Goal: Navigation & Orientation: Find specific page/section

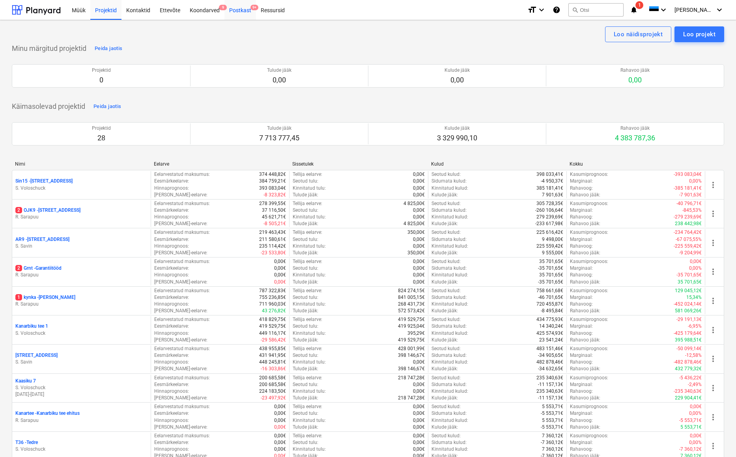
click at [241, 8] on div "Postkast 9+" at bounding box center [240, 10] width 32 height 20
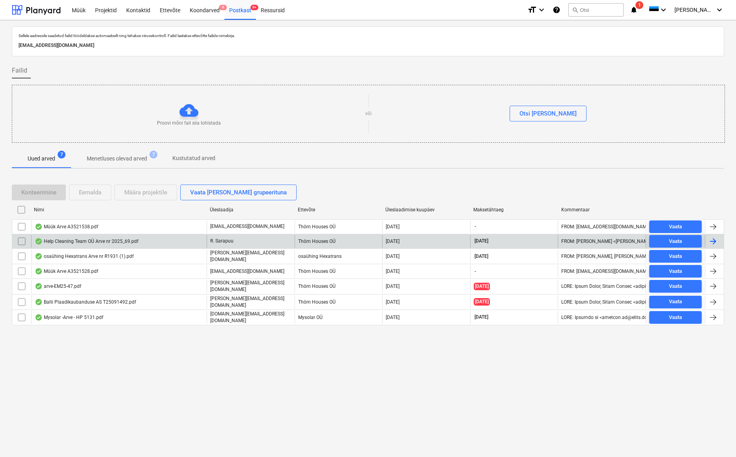
click at [72, 242] on div "Help Cleaning Team OÜ Arve nr 2025_69.pdf" at bounding box center [87, 241] width 104 height 6
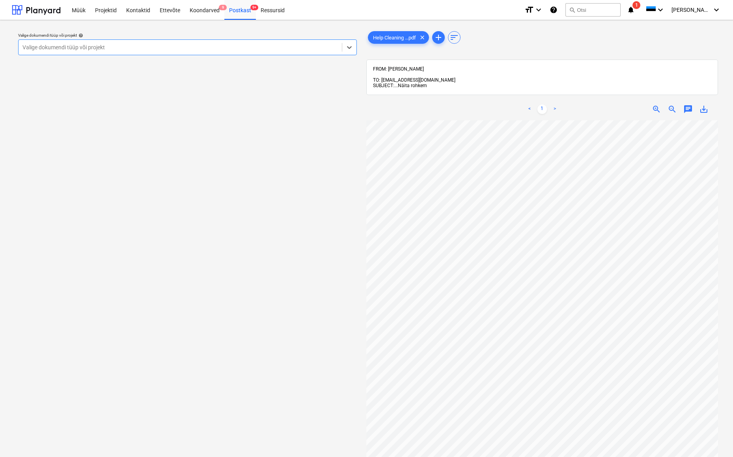
click at [408, 83] on span "Näita rohkem" at bounding box center [412, 86] width 29 height 6
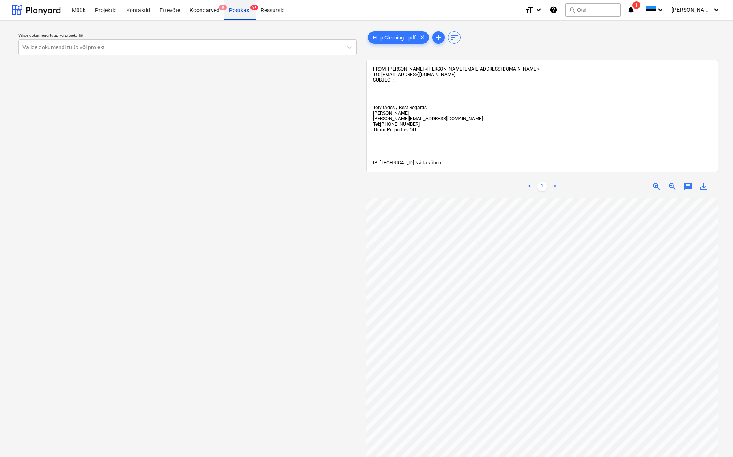
click at [237, 10] on div "Postkast 9+" at bounding box center [240, 10] width 32 height 20
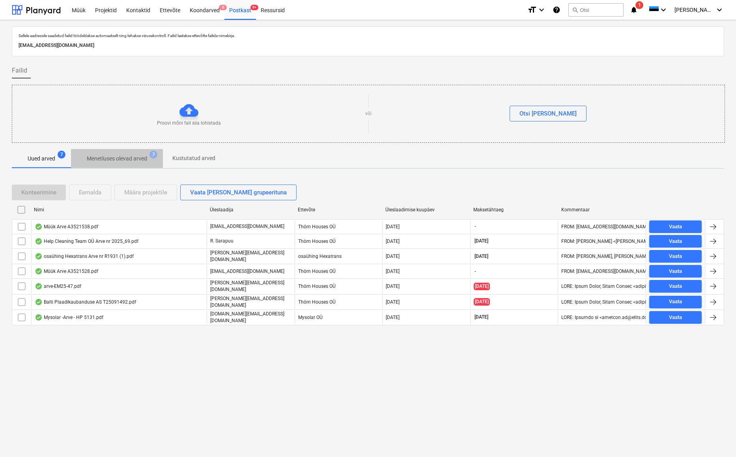
click at [114, 157] on p "Menetluses olevad arved" at bounding box center [117, 159] width 60 height 8
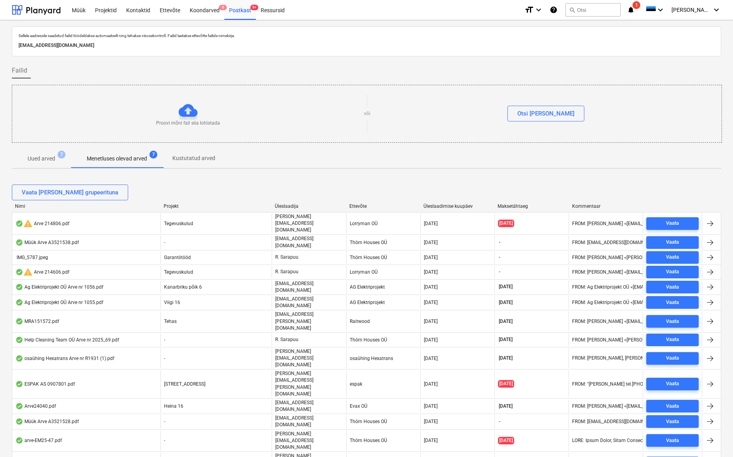
click at [41, 159] on p "Uued arved" at bounding box center [42, 159] width 28 height 8
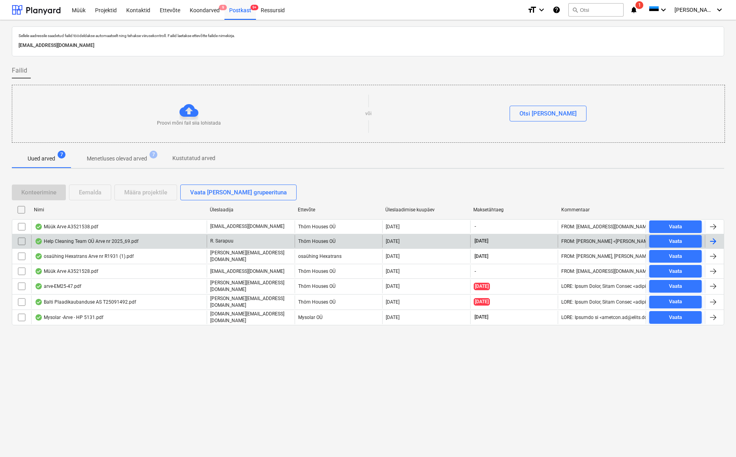
click at [127, 241] on div "Help Cleaning Team OÜ Arve nr 2025_69.pdf" at bounding box center [87, 241] width 104 height 6
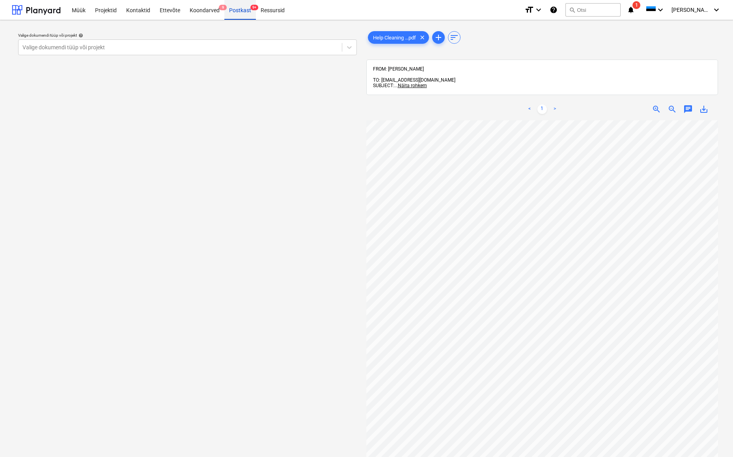
click at [233, 12] on div "Postkast 9+" at bounding box center [240, 10] width 32 height 20
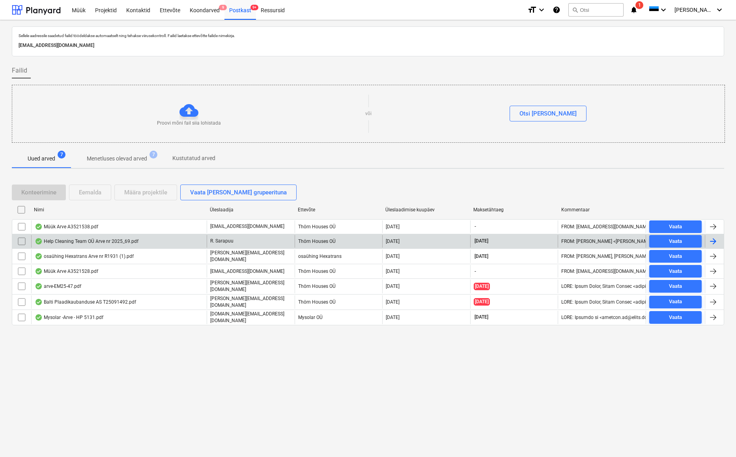
click at [17, 241] on input "checkbox" at bounding box center [21, 241] width 13 height 13
click at [93, 191] on div "Eemalda" at bounding box center [90, 192] width 22 height 10
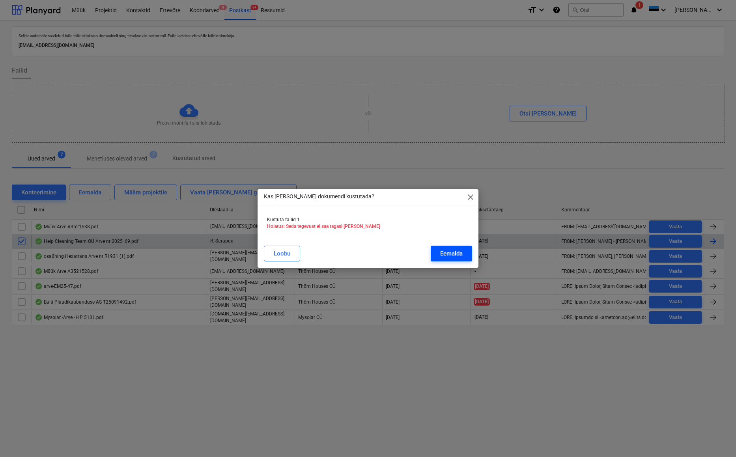
click at [459, 250] on div "Eemalda" at bounding box center [451, 254] width 22 height 10
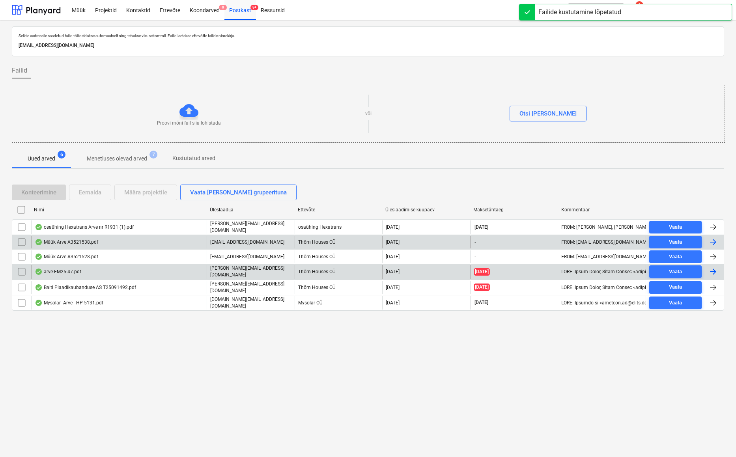
click at [59, 271] on div "arve-EM25-47.pdf" at bounding box center [58, 272] width 47 height 6
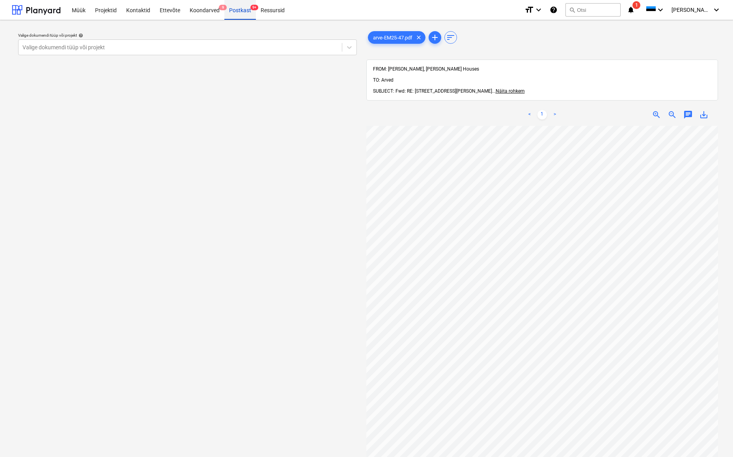
click at [241, 14] on div "Postkast 9+" at bounding box center [240, 10] width 32 height 20
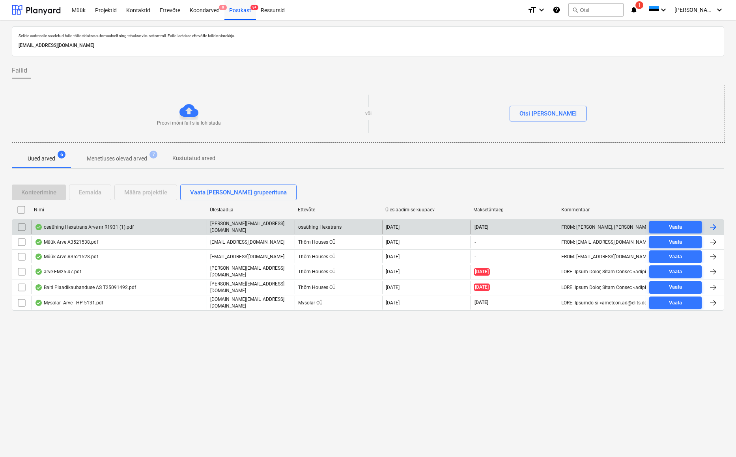
click at [74, 224] on div "osaühing Hexatrans Arve nr R1931 (1).pdf" at bounding box center [84, 227] width 99 height 6
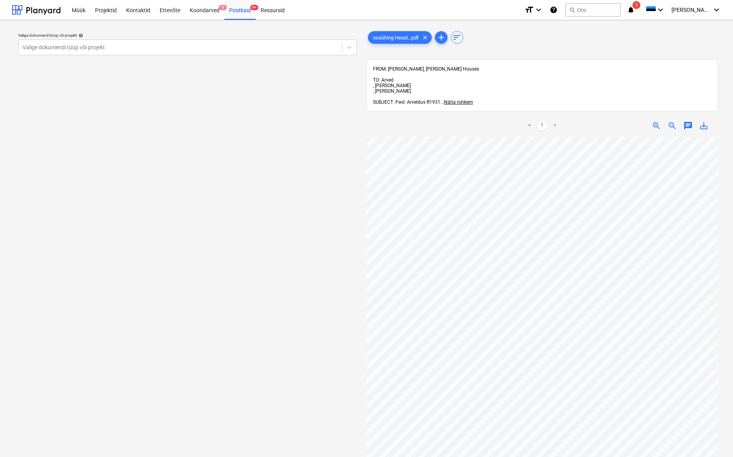
click at [457, 77] on div "FROM: Egert Ermel, Thörn Houses TO: Arved , Ivanna , Rasmus Sarapuu SUBJECT: Fw…" at bounding box center [542, 85] width 339 height 39
click at [460, 99] on span "Näita rohkem" at bounding box center [458, 102] width 29 height 6
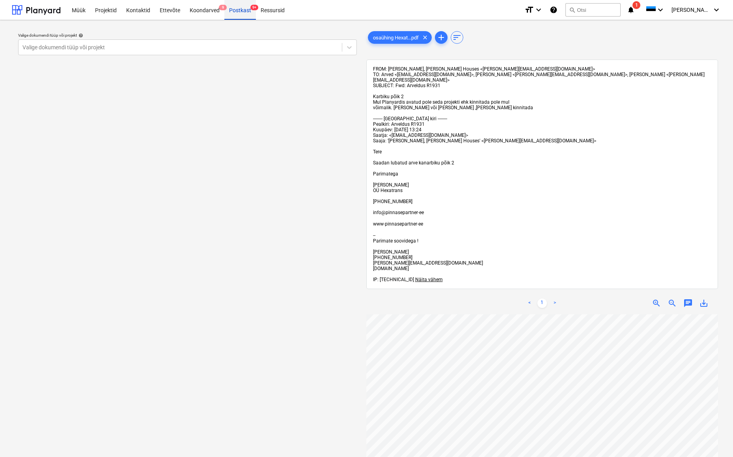
click at [240, 8] on div "Postkast 9+" at bounding box center [240, 10] width 32 height 20
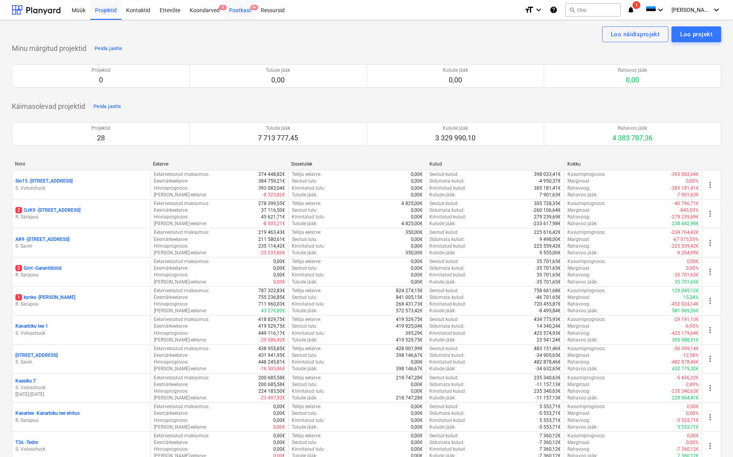
click at [241, 11] on div "Postkast 9+" at bounding box center [240, 10] width 32 height 20
